Goal: Task Accomplishment & Management: Use online tool/utility

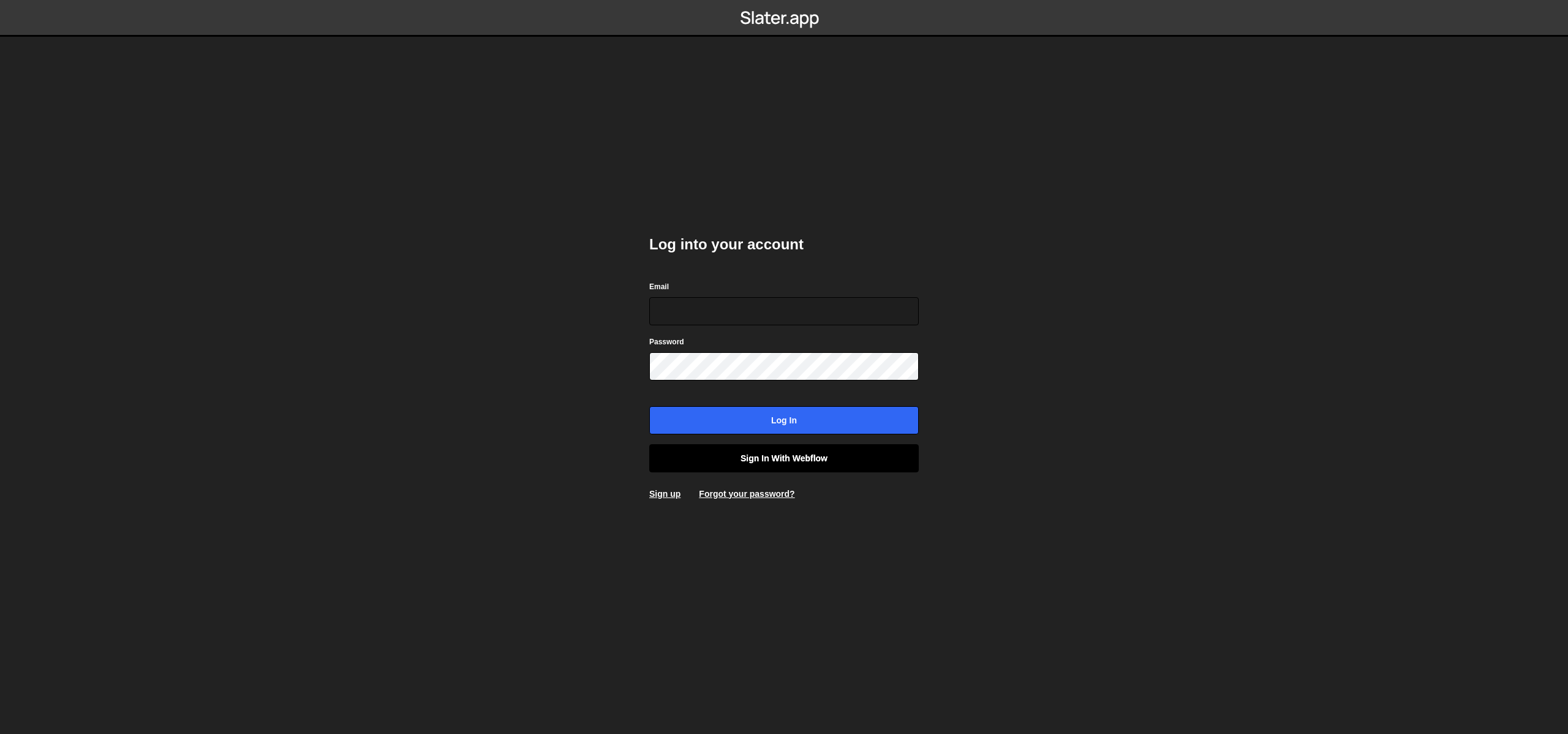
click at [779, 456] on link "Sign in with Webflow" at bounding box center [784, 458] width 270 height 28
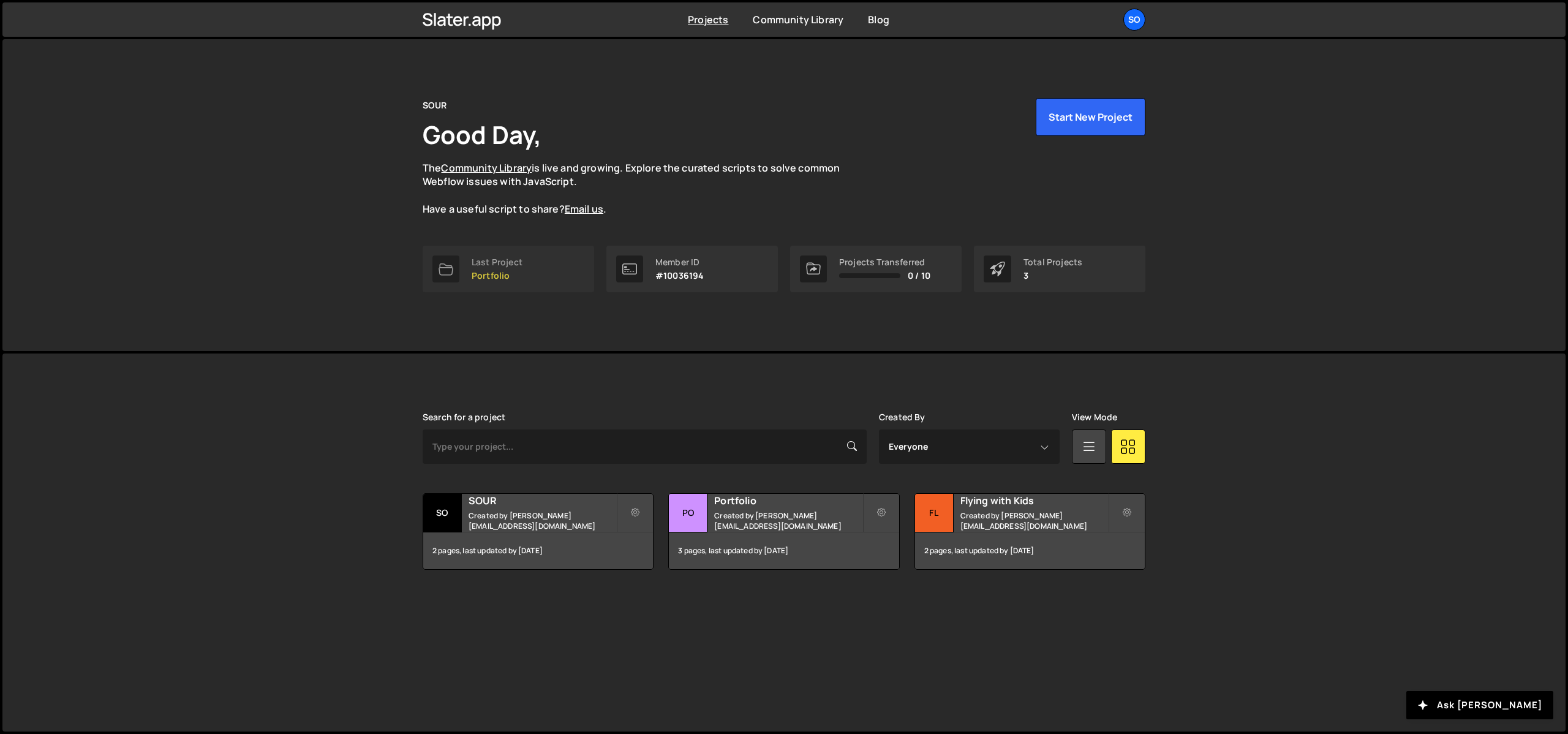
click at [532, 263] on link "Last Project Portfolio" at bounding box center [508, 269] width 171 height 47
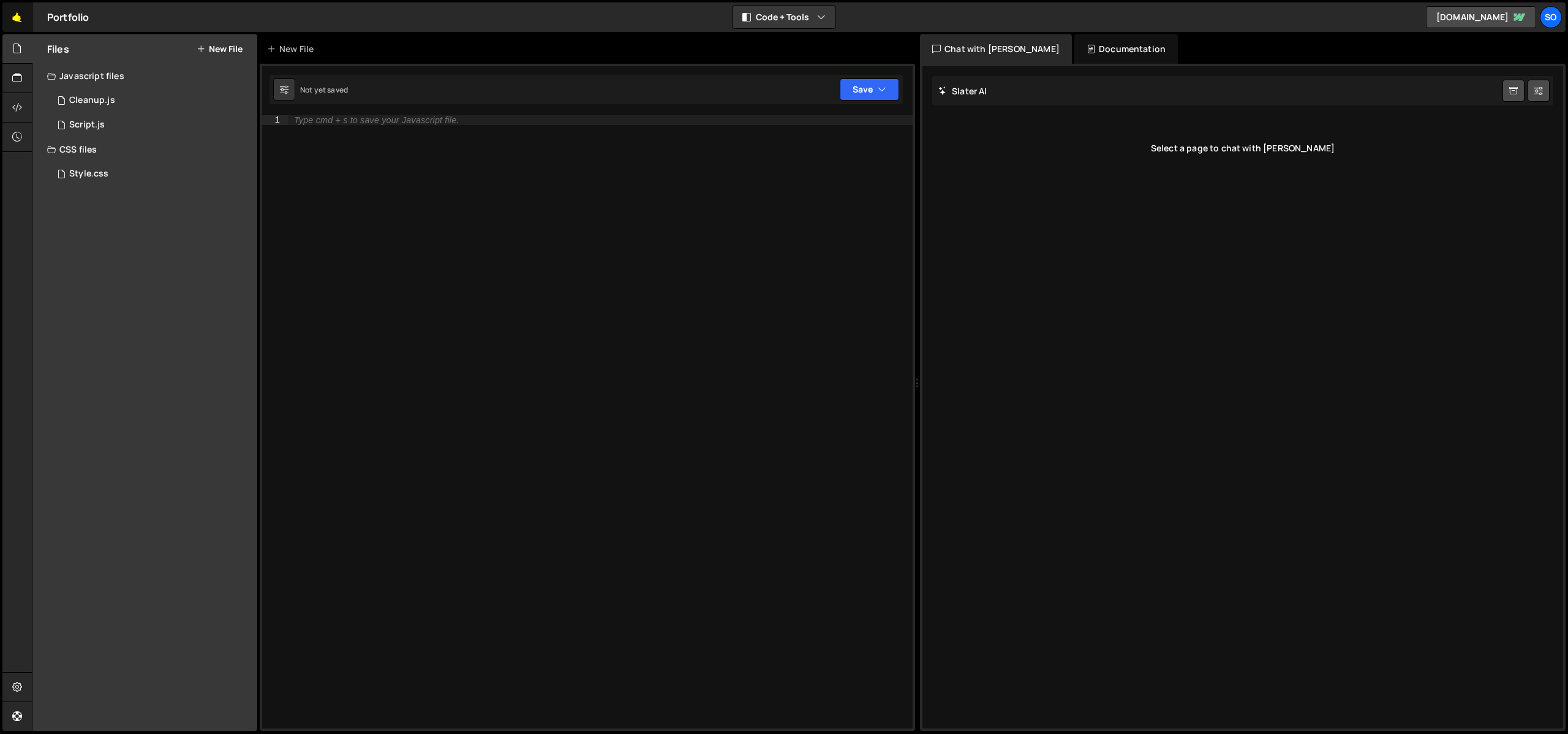
click at [19, 22] on link "🤙" at bounding box center [17, 17] width 30 height 29
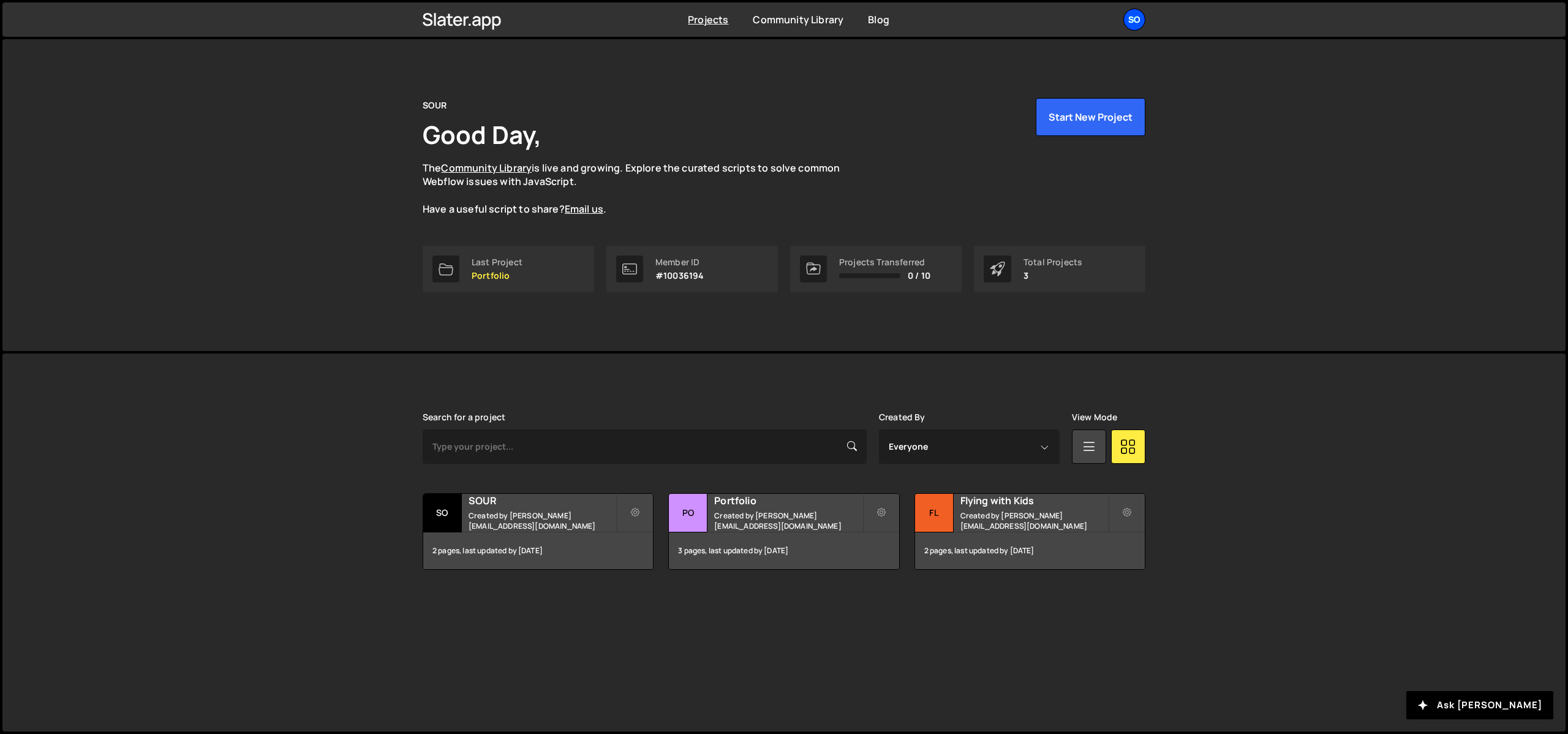
click at [1136, 21] on div "SO" at bounding box center [1134, 19] width 22 height 22
click at [1077, 67] on link "Your Teams" at bounding box center [1069, 72] width 152 height 21
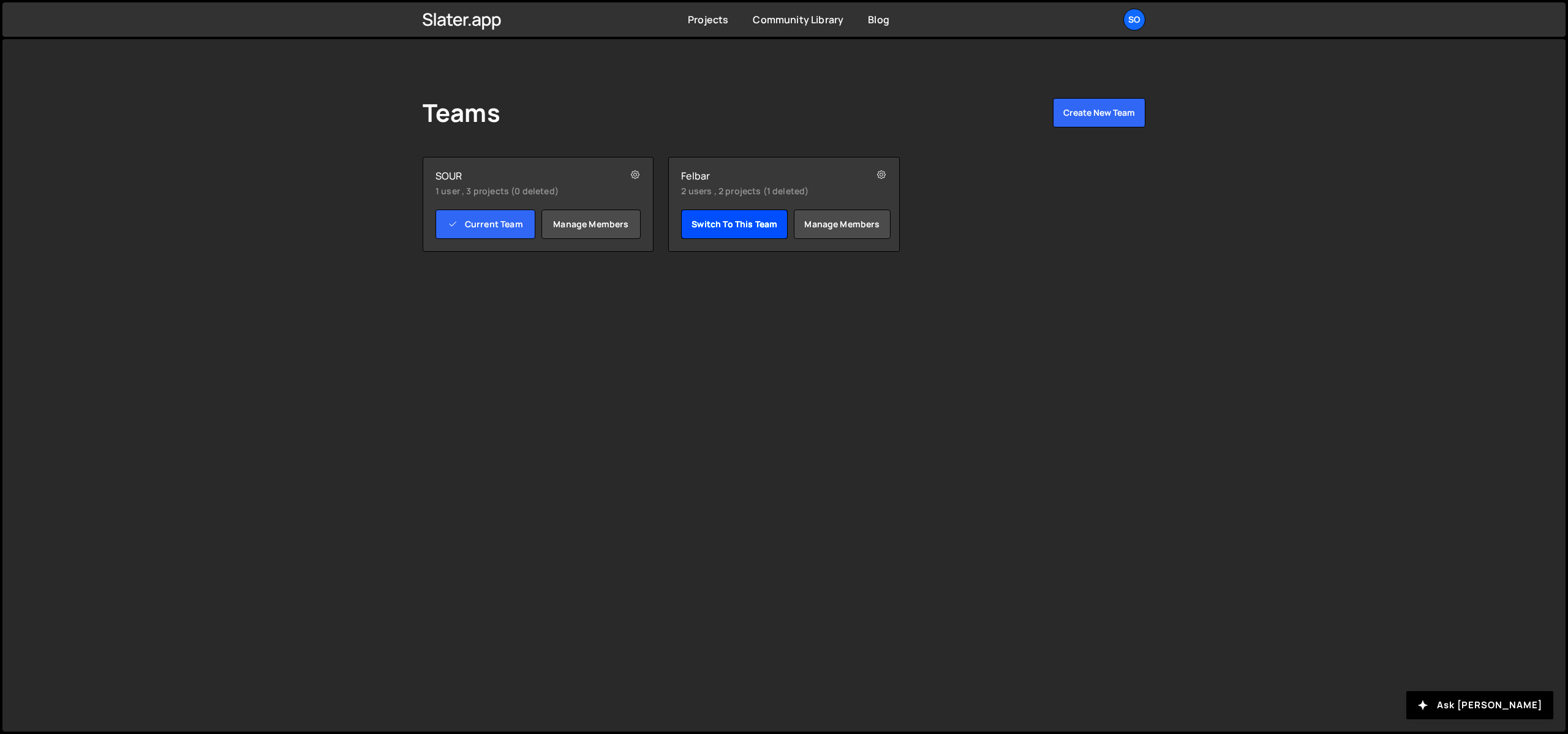
click at [733, 230] on link "Switch to this team" at bounding box center [734, 224] width 107 height 29
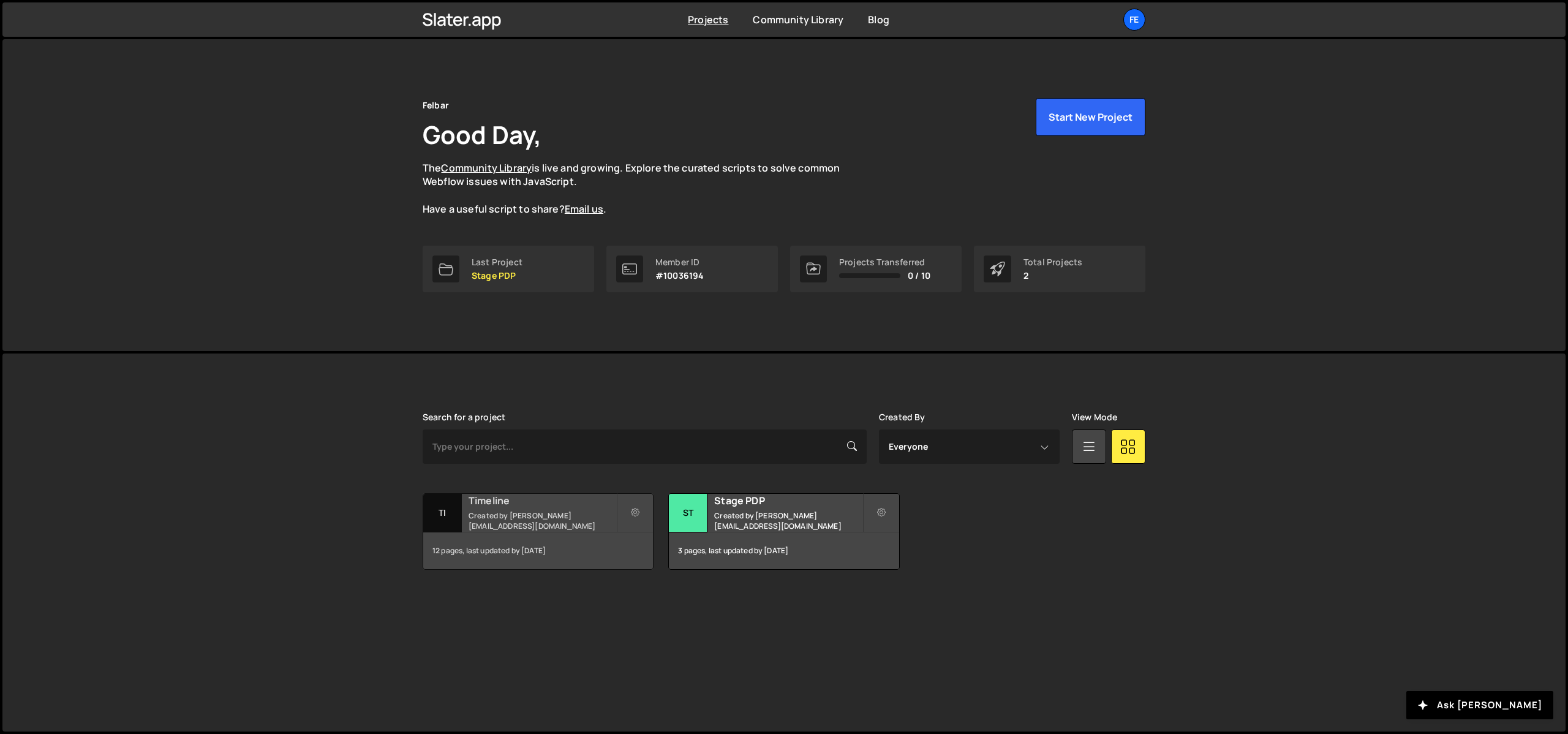
click at [528, 507] on h2 "Timeline" at bounding box center [542, 501] width 147 height 14
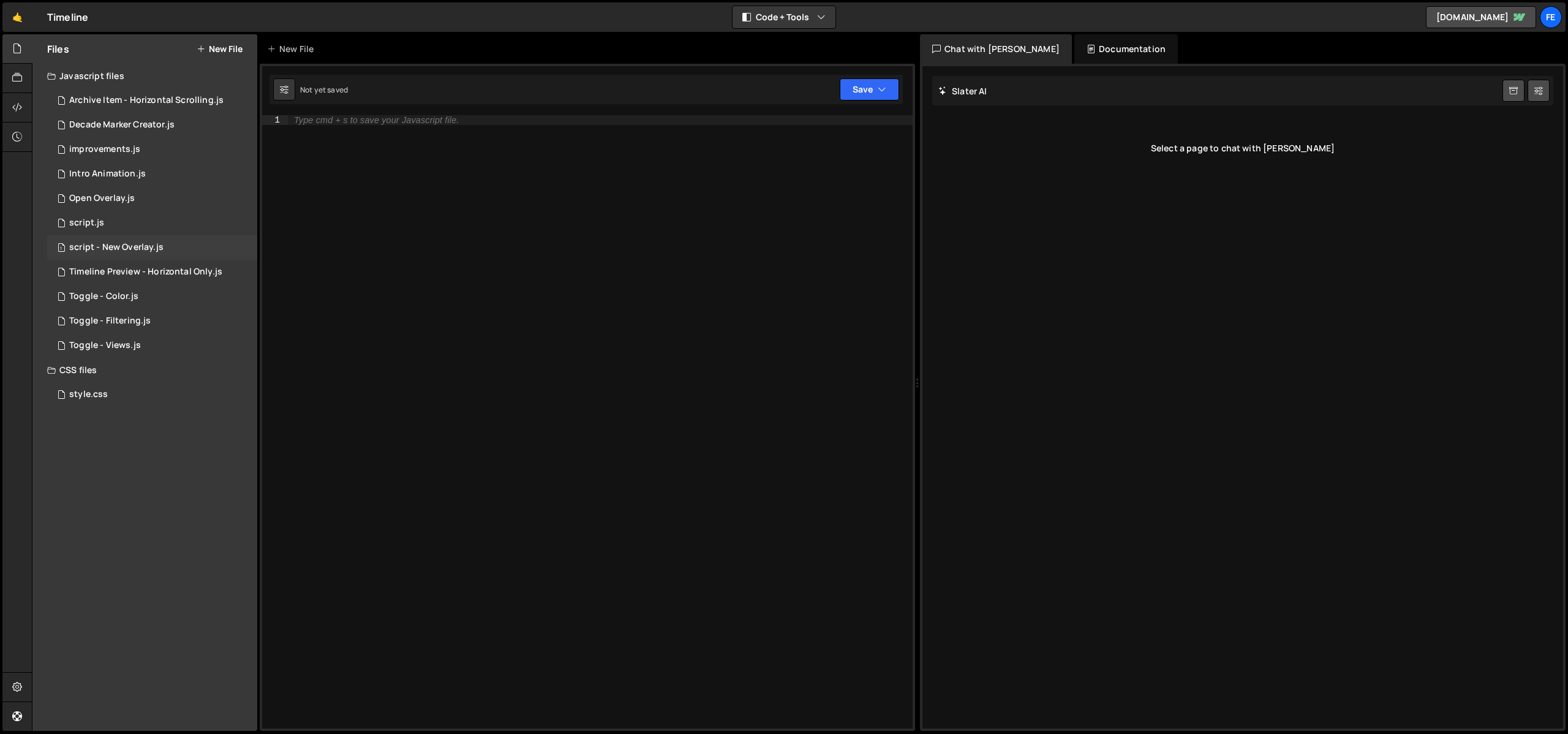
click at [152, 252] on div "script - New Overlay.js" at bounding box center [116, 247] width 94 height 11
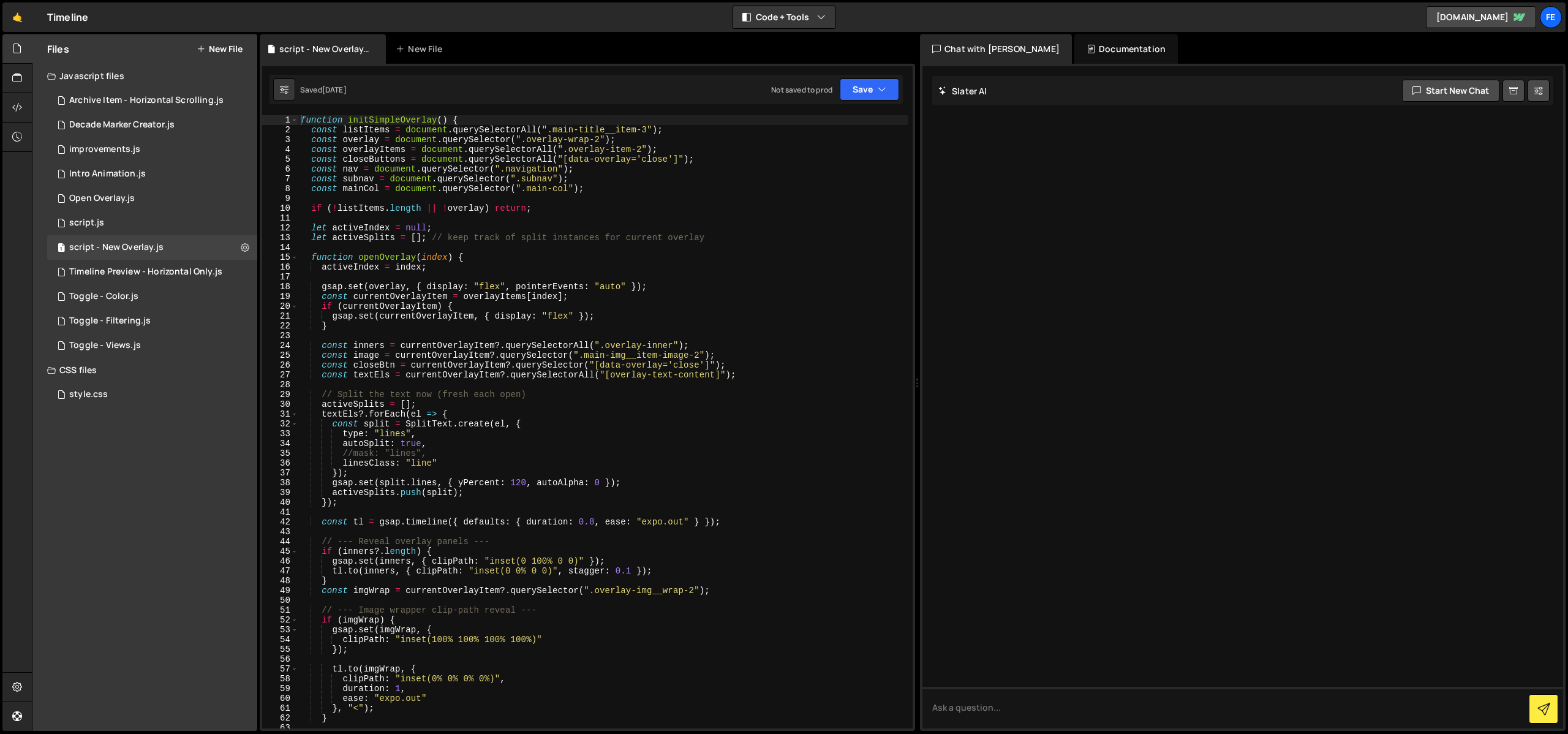
click at [517, 179] on div "function initSimpleOverlay ( ) { const listItems = document . querySelectorAll …" at bounding box center [603, 431] width 610 height 633
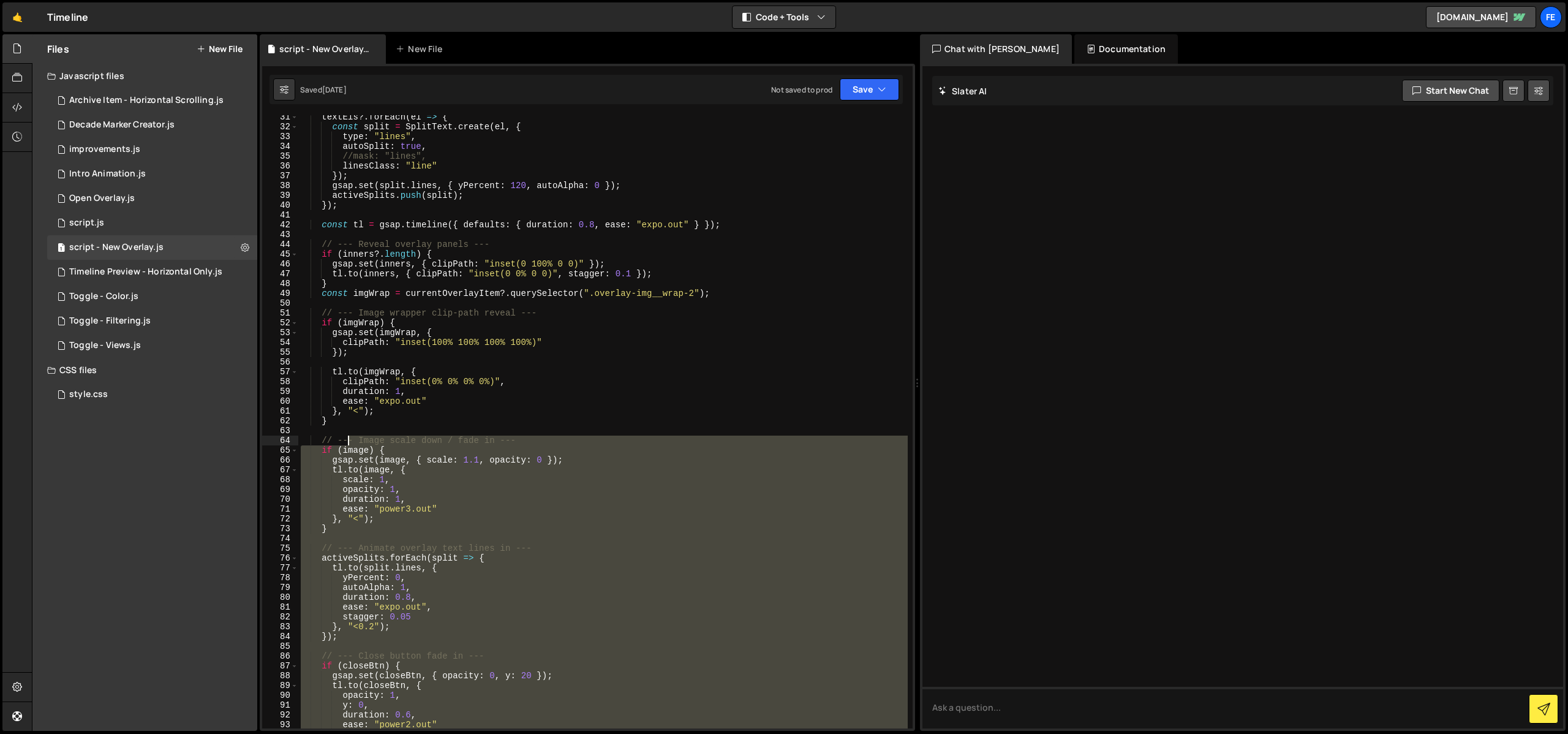
scroll to position [230, 0]
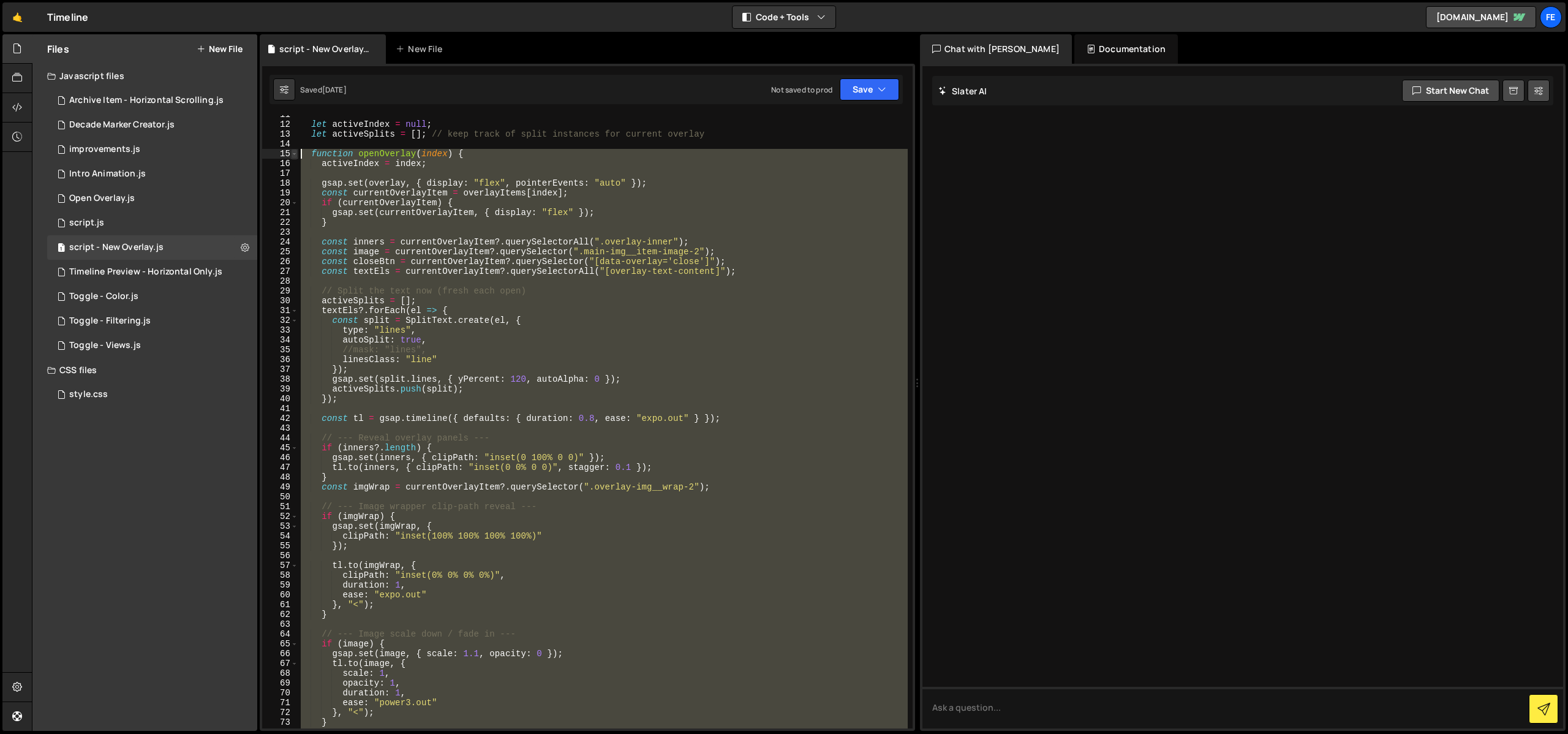
drag, startPoint x: 405, startPoint y: 677, endPoint x: 293, endPoint y: 157, distance: 531.9
click at [293, 157] on div "const subnav = document.querySelector(".subnav"); 11 12 13 14 15 16 17 18 19 20…" at bounding box center [587, 422] width 650 height 613
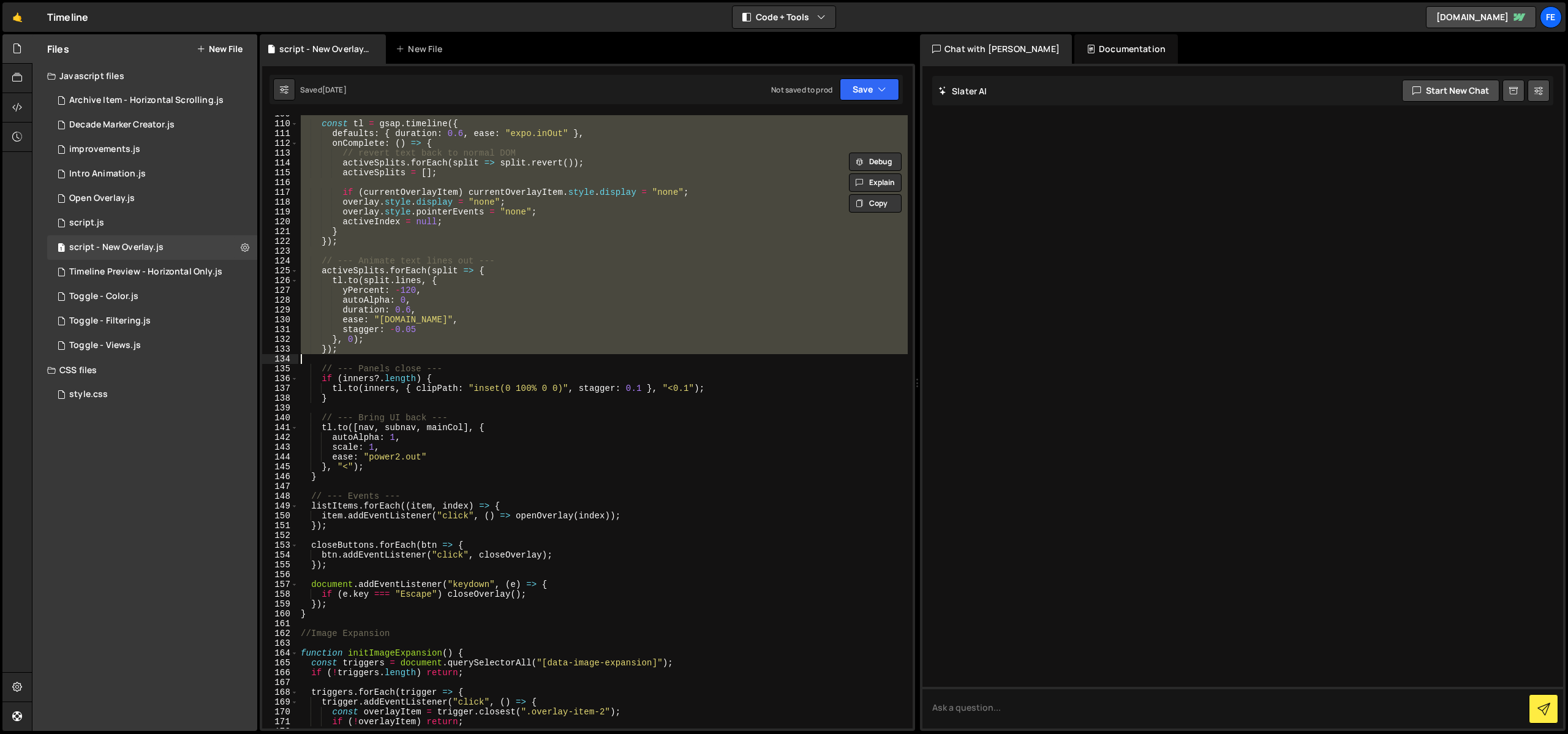
scroll to position [1179, 0]
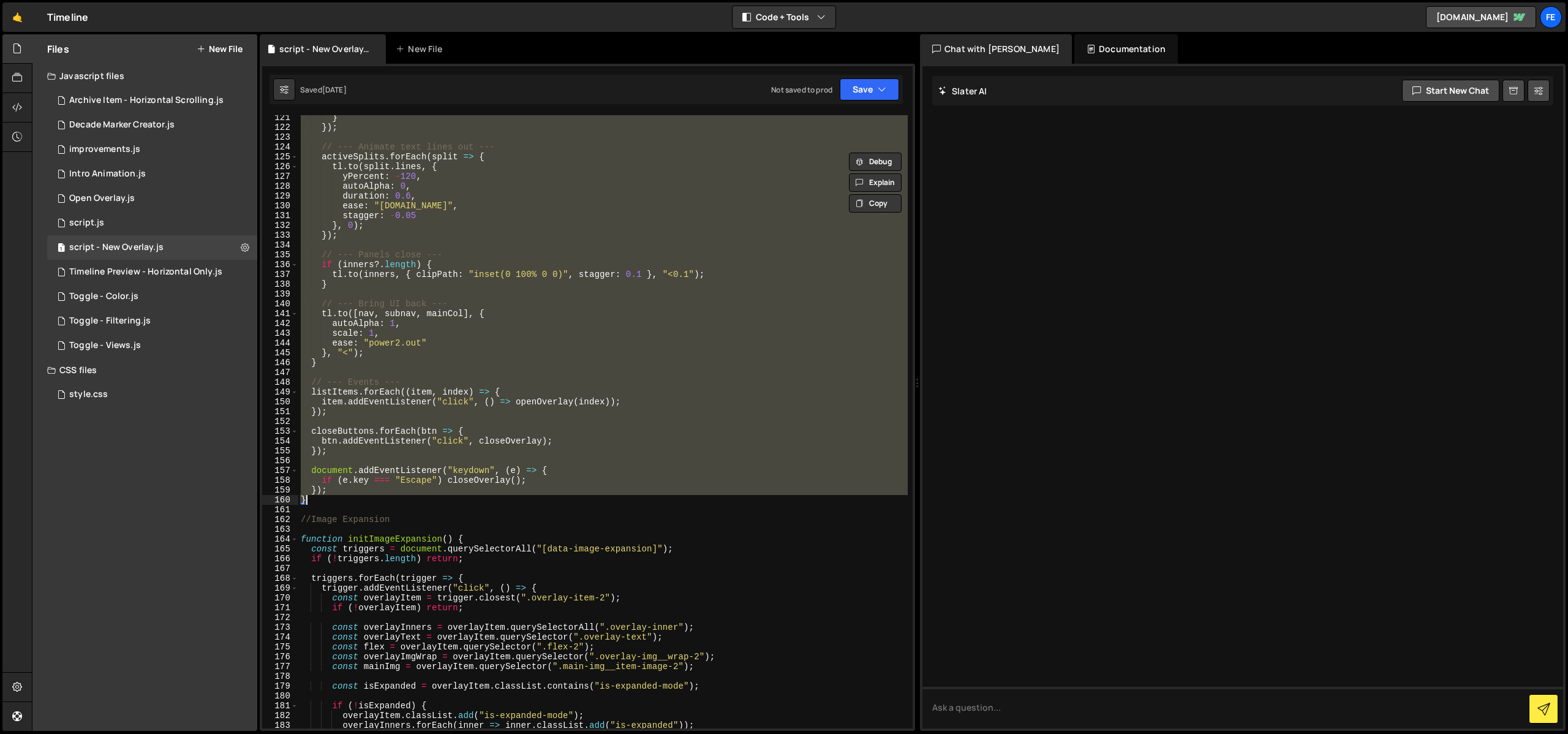
drag, startPoint x: 303, startPoint y: 403, endPoint x: 529, endPoint y: 504, distance: 247.5
click at [529, 504] on div "} }) ; // --- Animate text lines out --- activeSplits . forEach ( split => { tl…" at bounding box center [603, 429] width 610 height 633
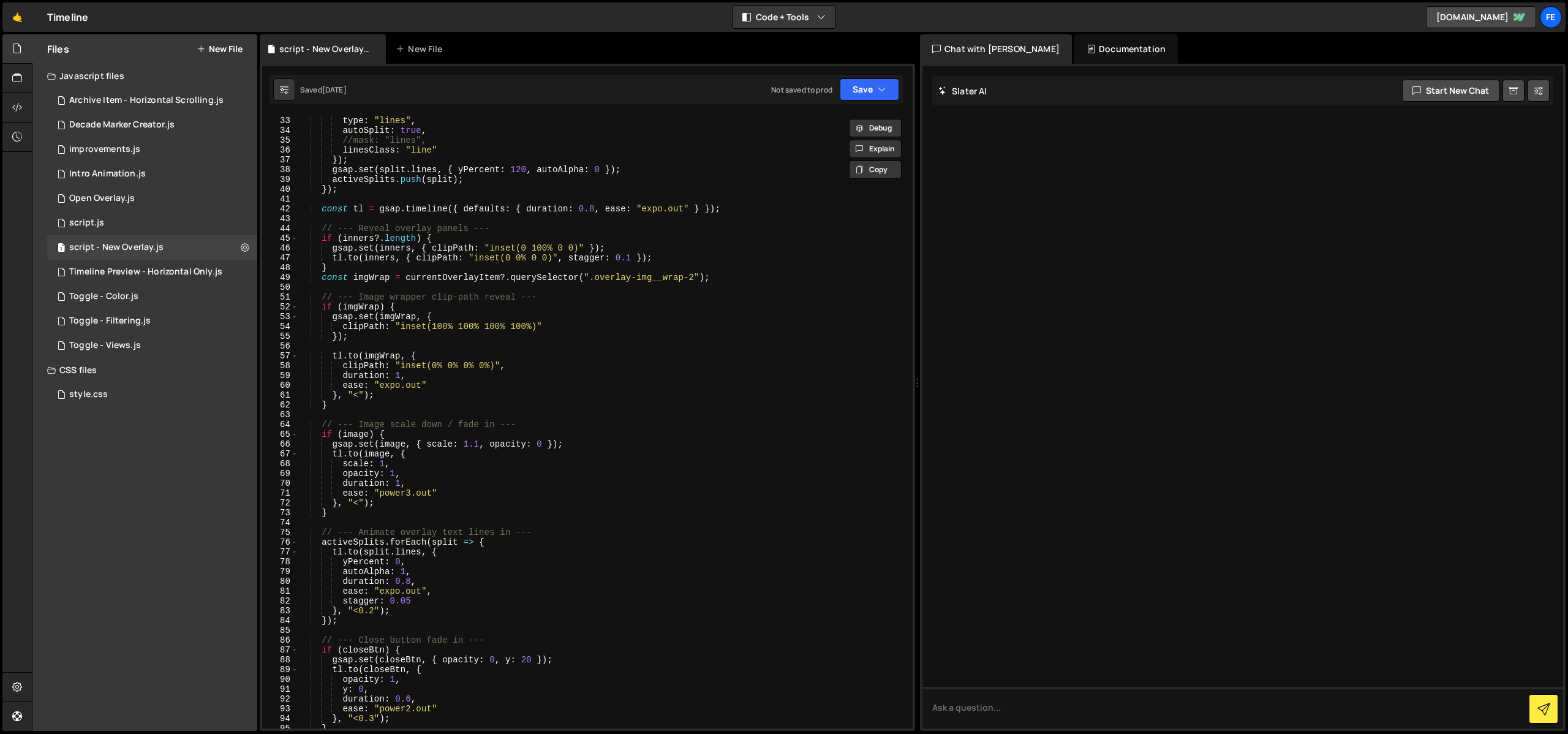
scroll to position [0, 0]
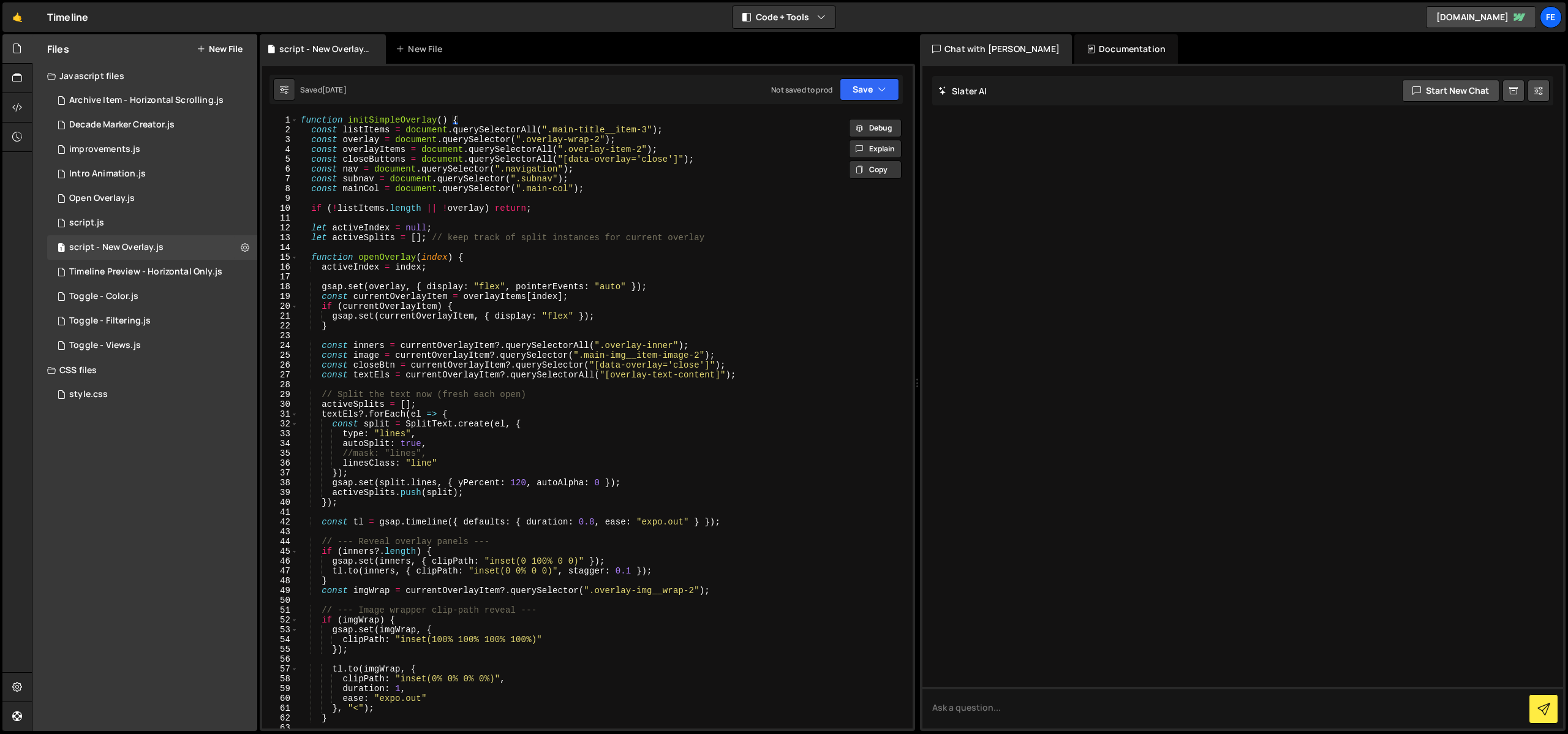
click at [444, 186] on div "function initSimpleOverlay ( ) { const listItems = document . querySelectorAll …" at bounding box center [603, 431] width 610 height 633
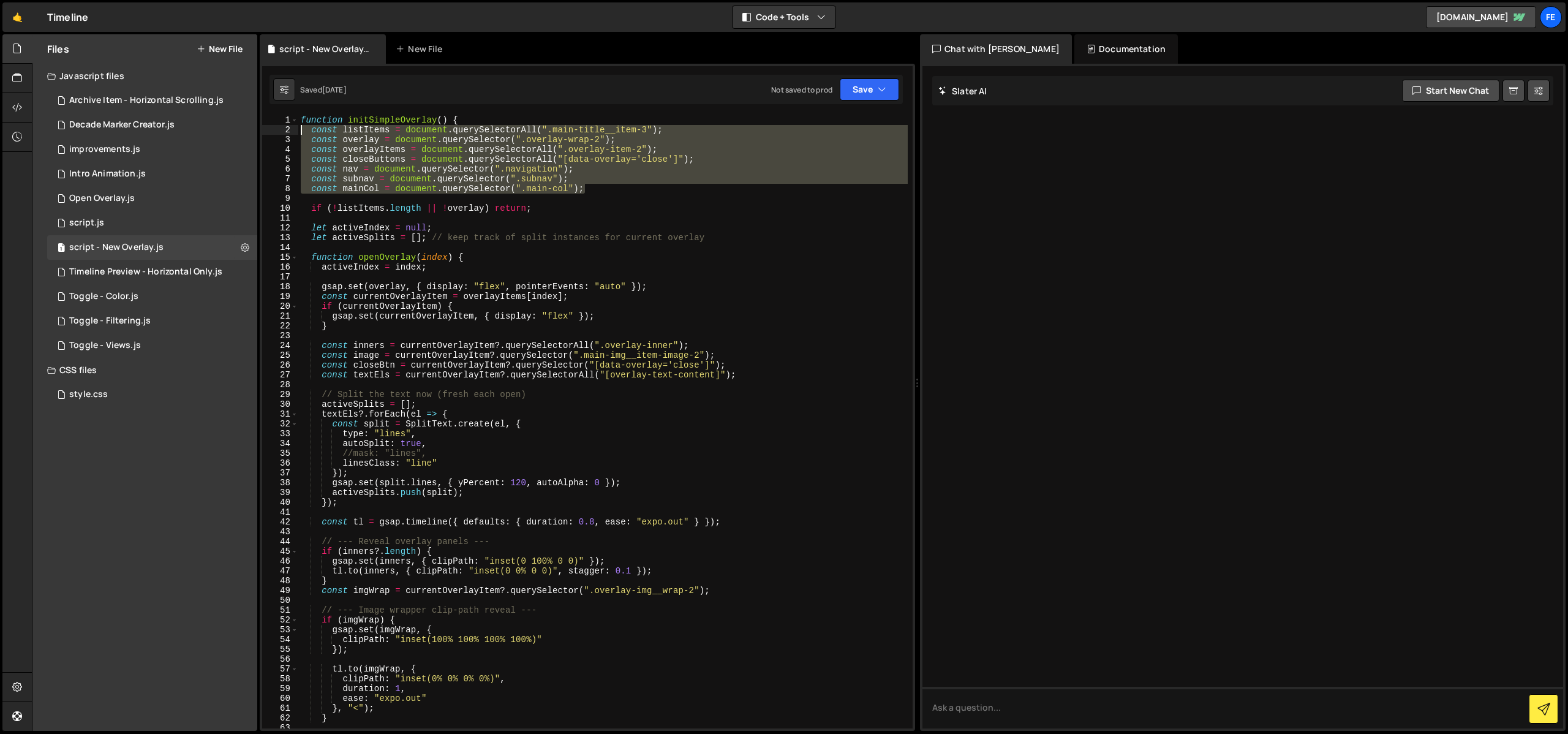
drag, startPoint x: 366, startPoint y: 154, endPoint x: 260, endPoint y: 129, distance: 108.9
click at [260, 129] on div "1 Type cmd + s to save your Javascript file. הההההההההההההההההההההההההההההההההה…" at bounding box center [587, 397] width 656 height 667
type textarea "const listItems = document.querySelectorAll(".main-title__item-3"); const overl…"
click at [241, 244] on icon at bounding box center [244, 246] width 8 height 12
click at [326, 250] on button "Copy share link" at bounding box center [319, 249] width 120 height 25
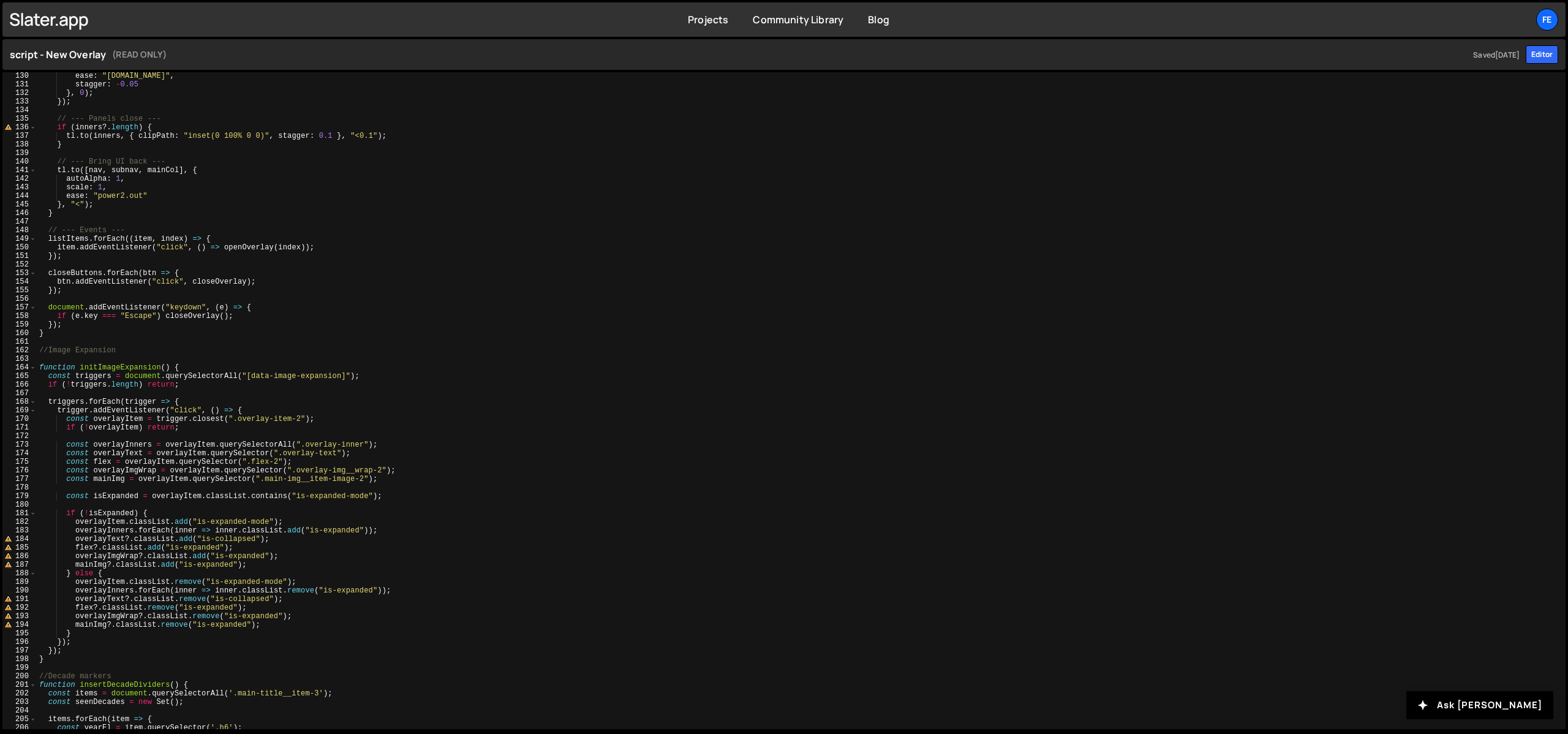
scroll to position [1350, 0]
